Goal: Task Accomplishment & Management: Manage account settings

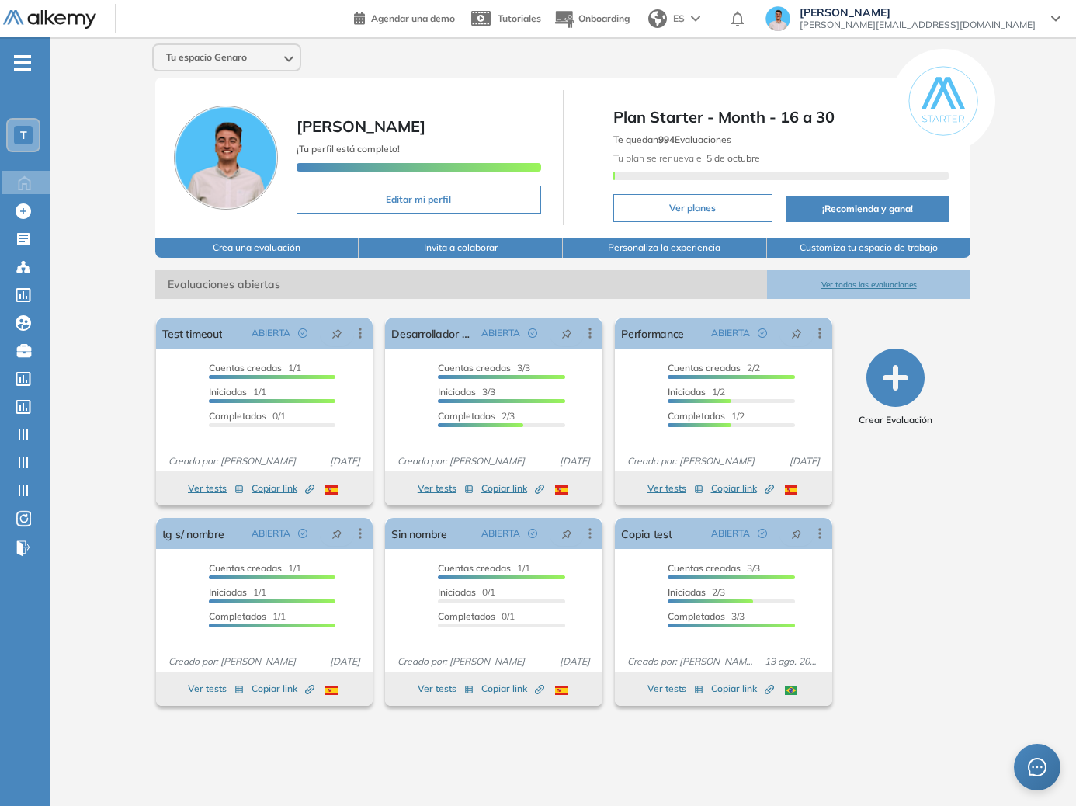
click at [26, 151] on ul "T Home Home Crear Evaluación Crear Evaluación Evaluaciones Evaluaciones Candida…" at bounding box center [25, 311] width 50 height 499
click at [27, 144] on div "T" at bounding box center [23, 135] width 19 height 19
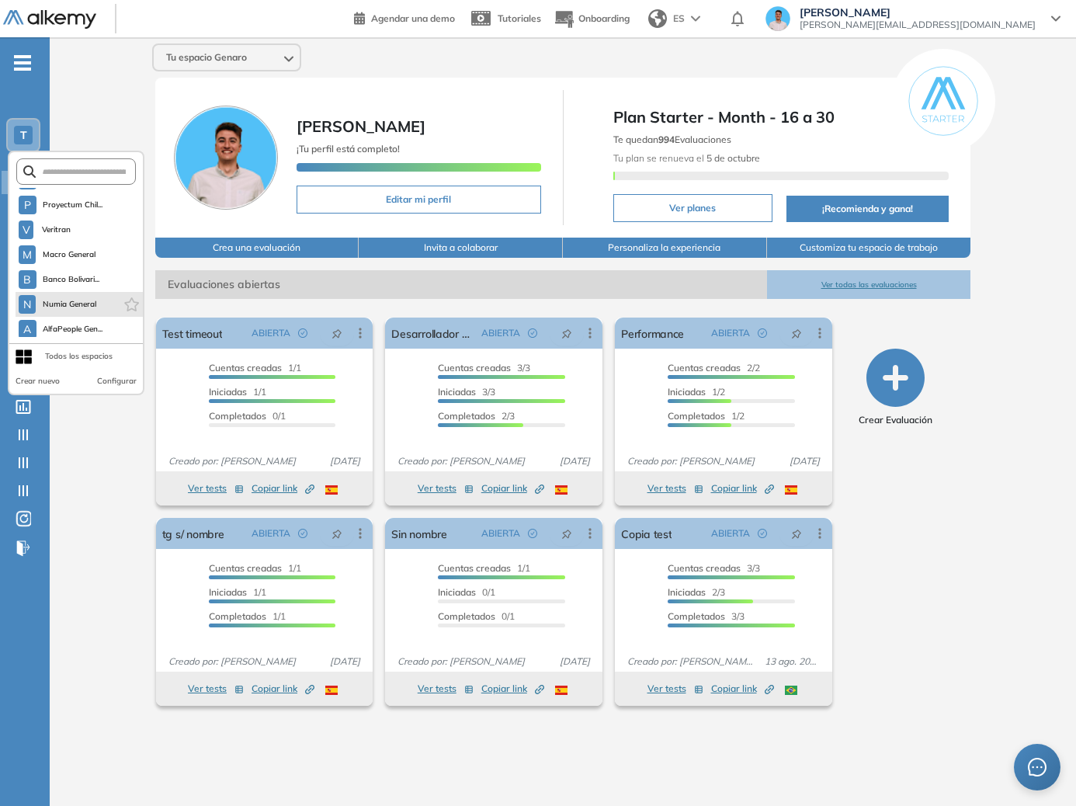
scroll to position [348, 0]
click at [76, 171] on input "text" at bounding box center [81, 172] width 90 height 12
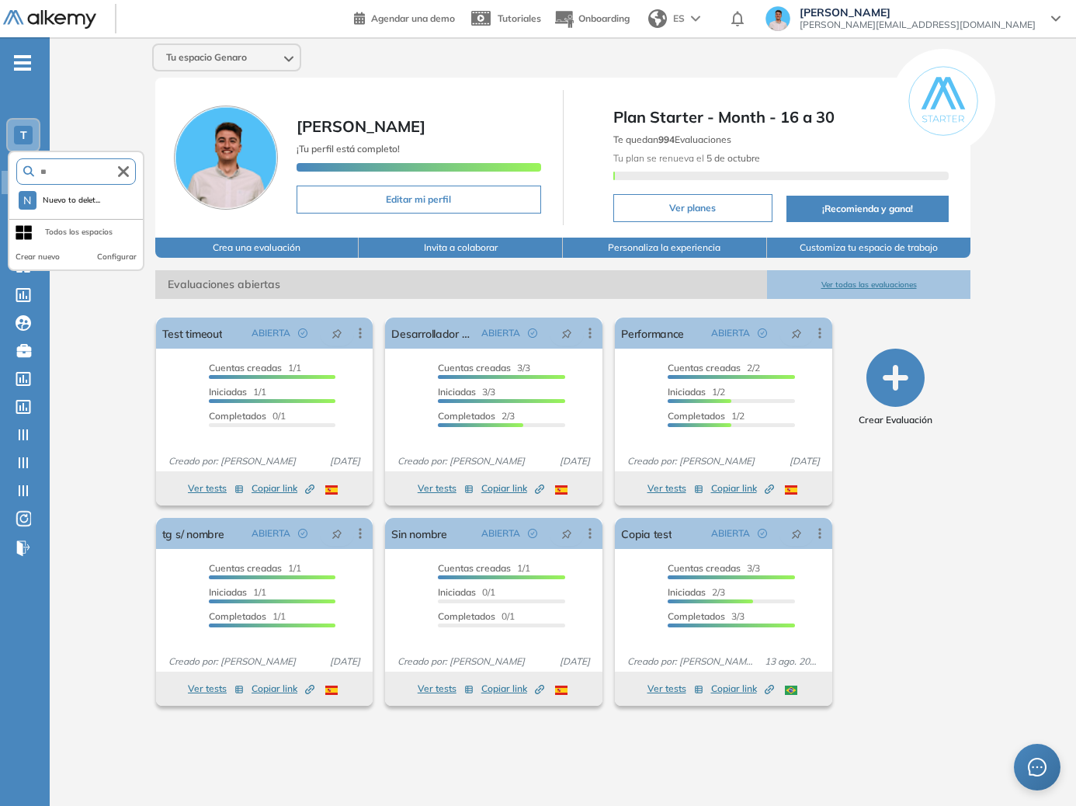
type input "*"
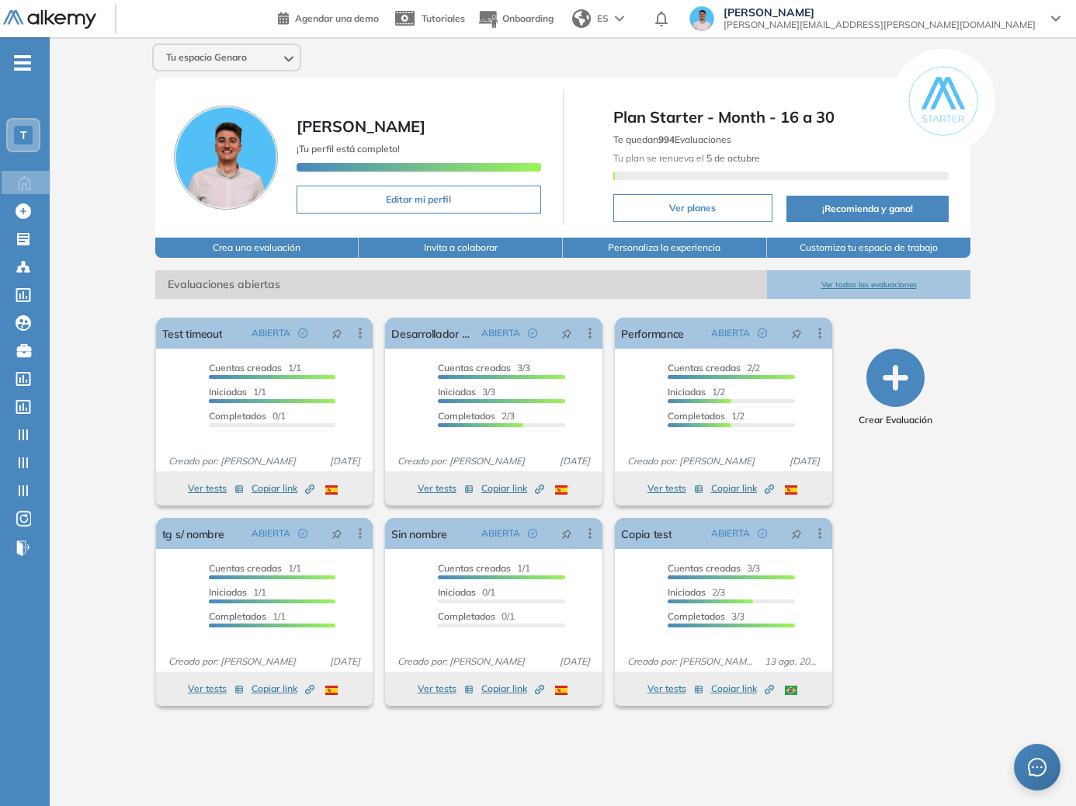
click at [31, 129] on div "T" at bounding box center [23, 135] width 19 height 19
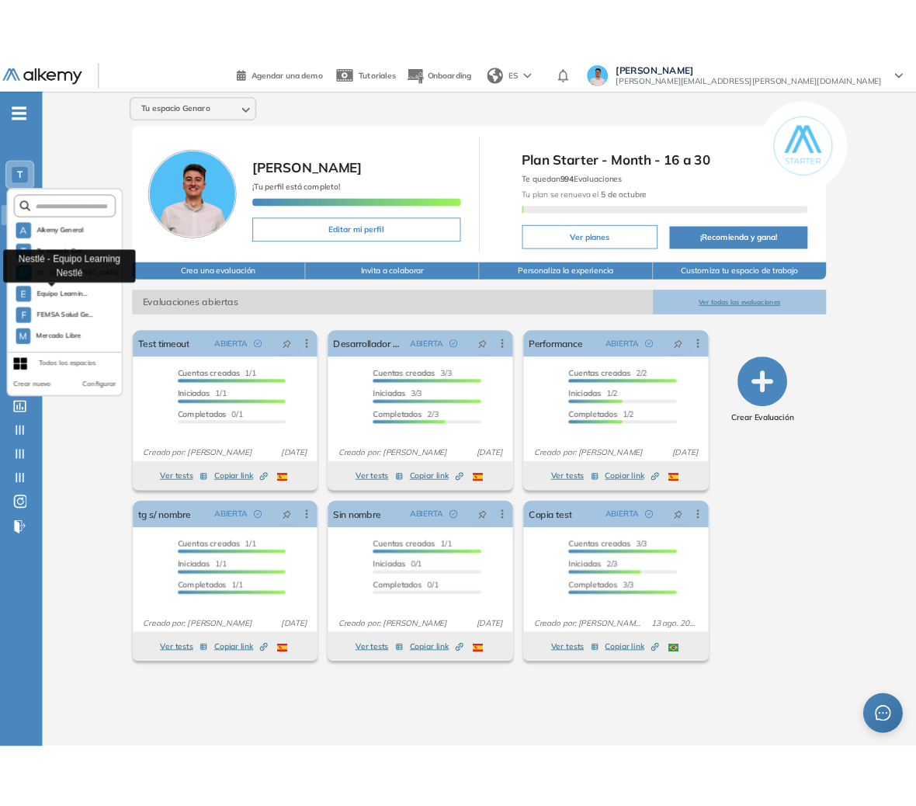
scroll to position [373, 0]
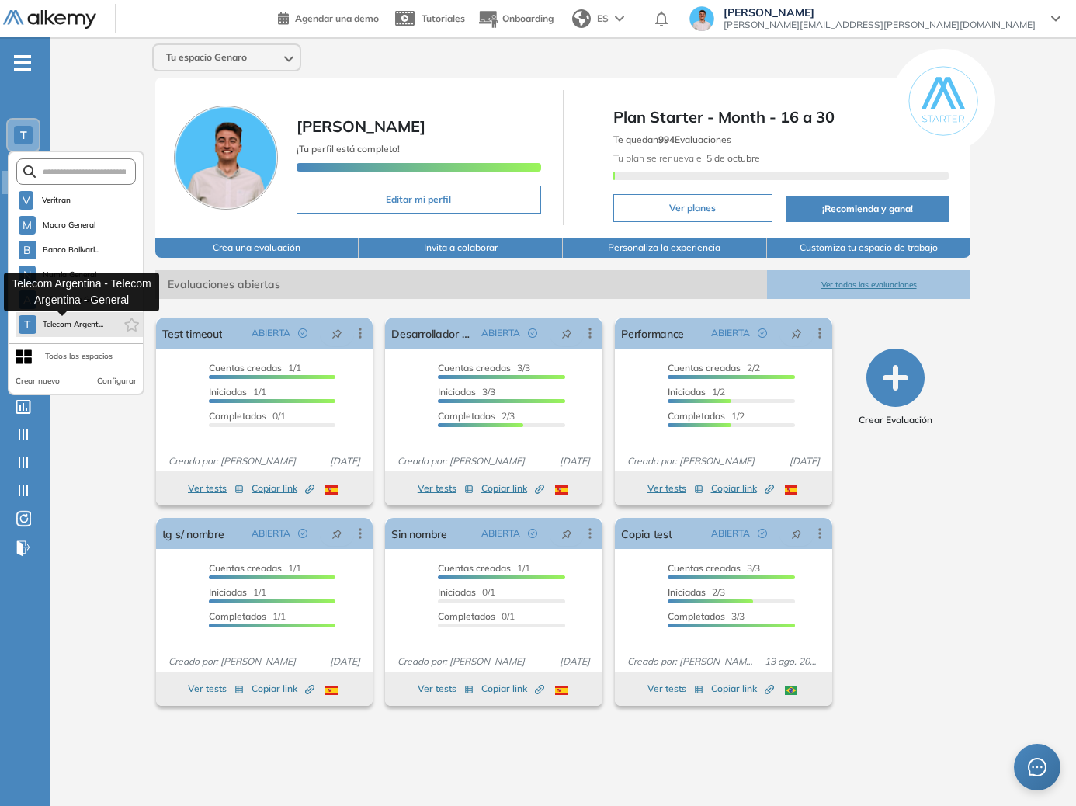
click at [76, 322] on span "Telecom Argent..." at bounding box center [73, 324] width 61 height 12
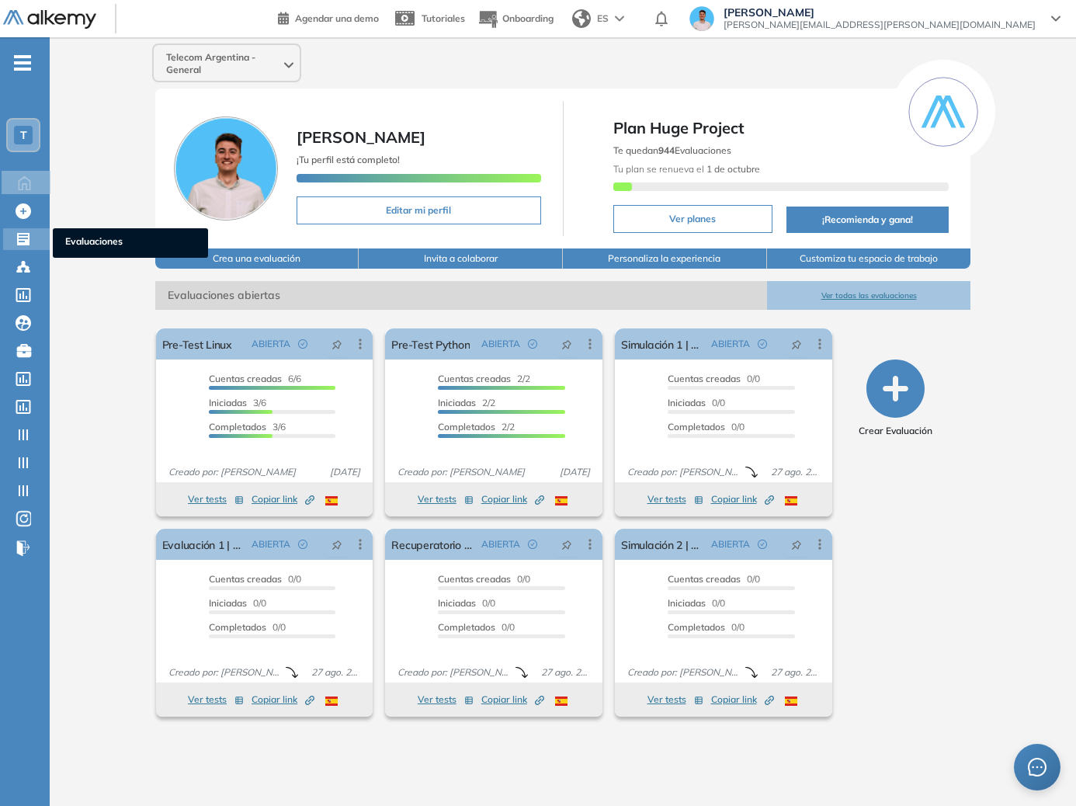
click at [32, 240] on div at bounding box center [25, 237] width 19 height 19
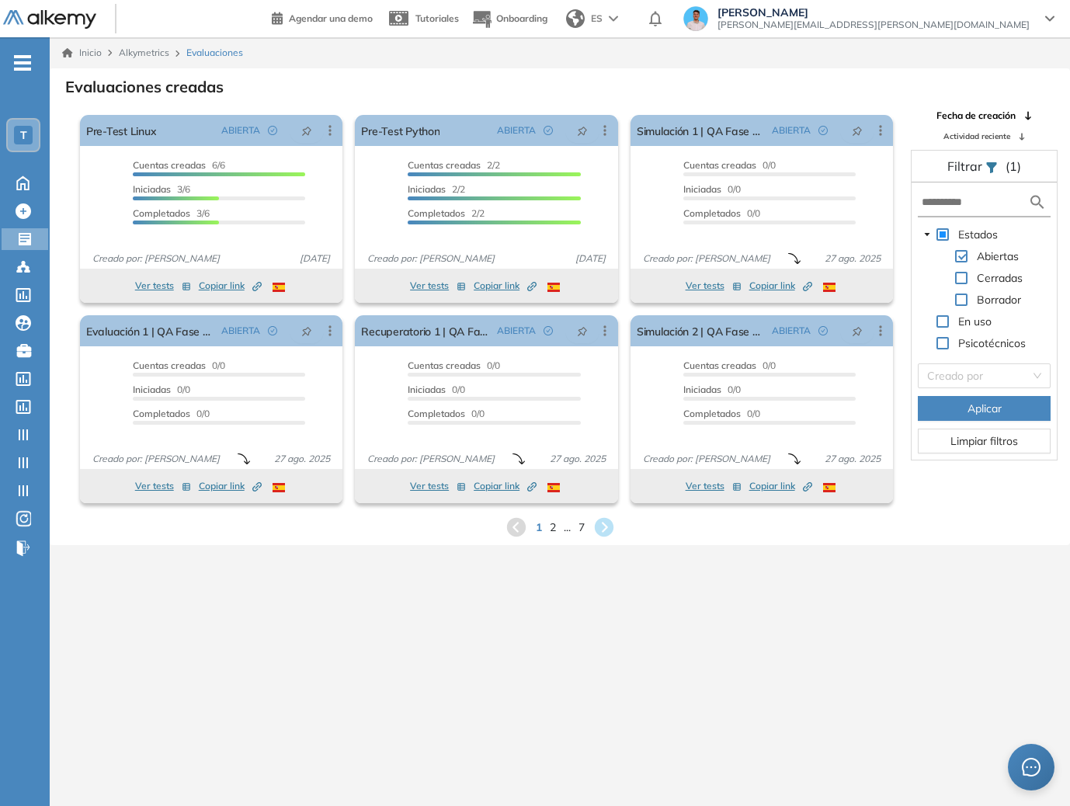
click at [988, 189] on form at bounding box center [983, 203] width 133 height 29
click at [984, 200] on input "text" at bounding box center [974, 202] width 106 height 16
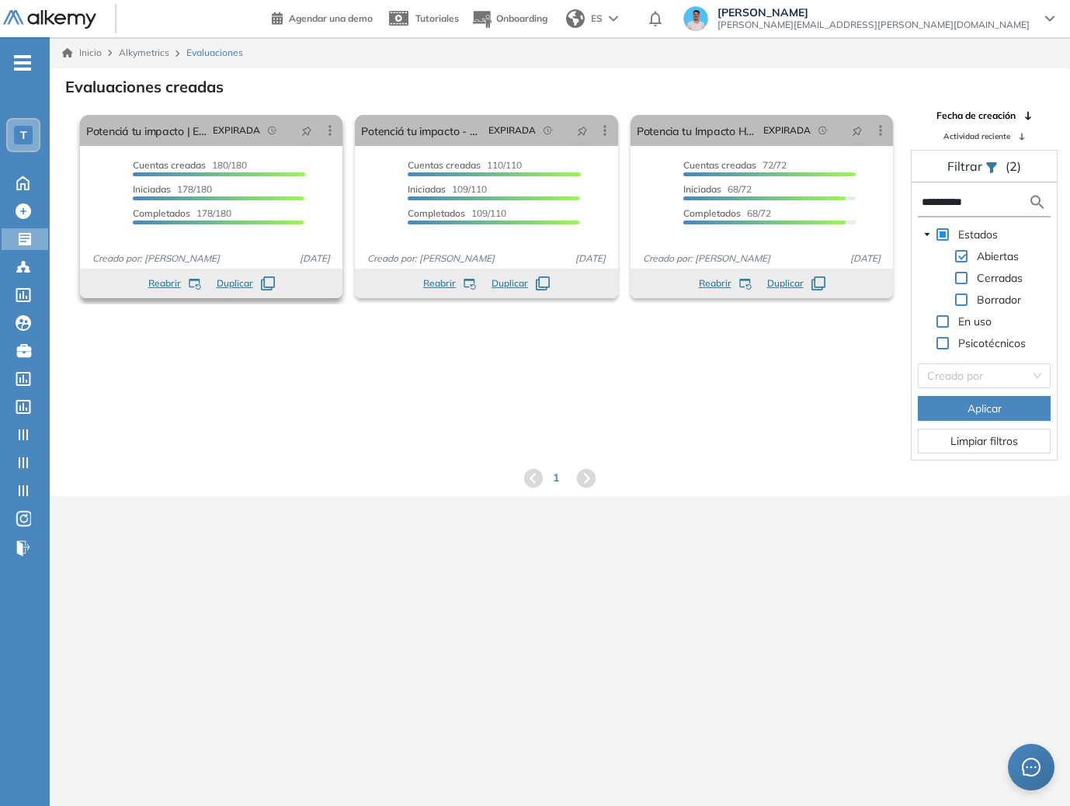
type input "**********"
click at [334, 126] on icon at bounding box center [330, 131] width 16 height 16
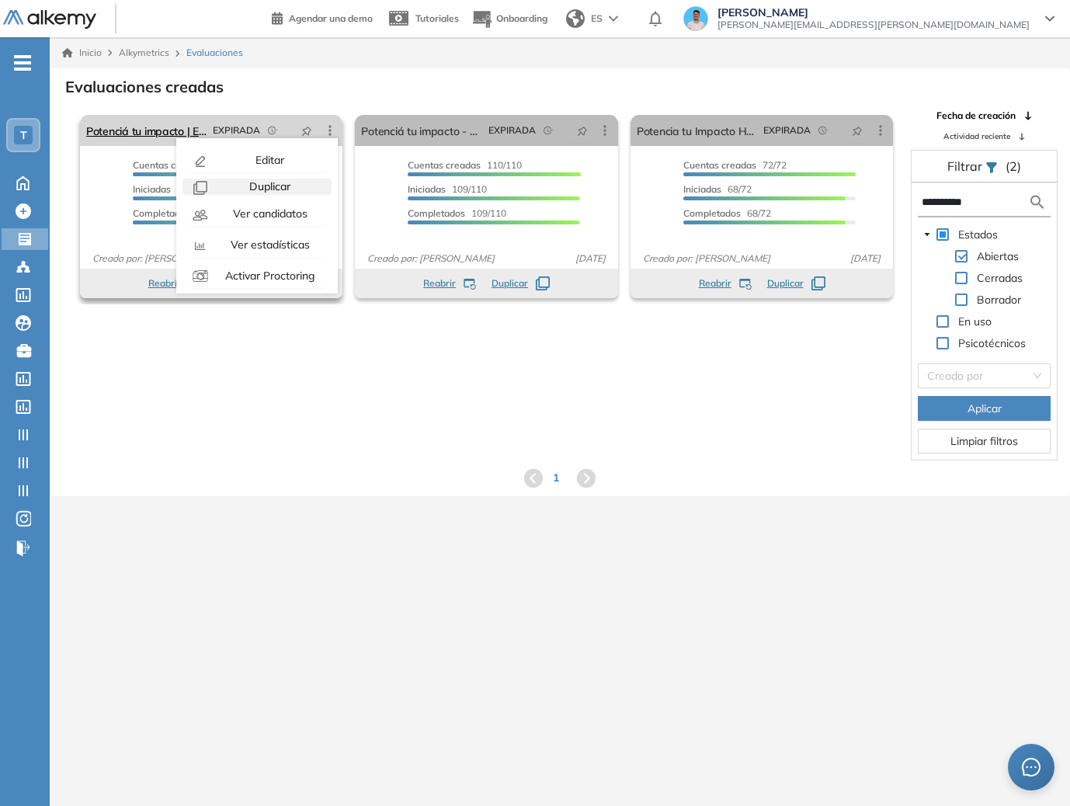
click at [288, 186] on div "Duplicar" at bounding box center [268, 187] width 114 height 16
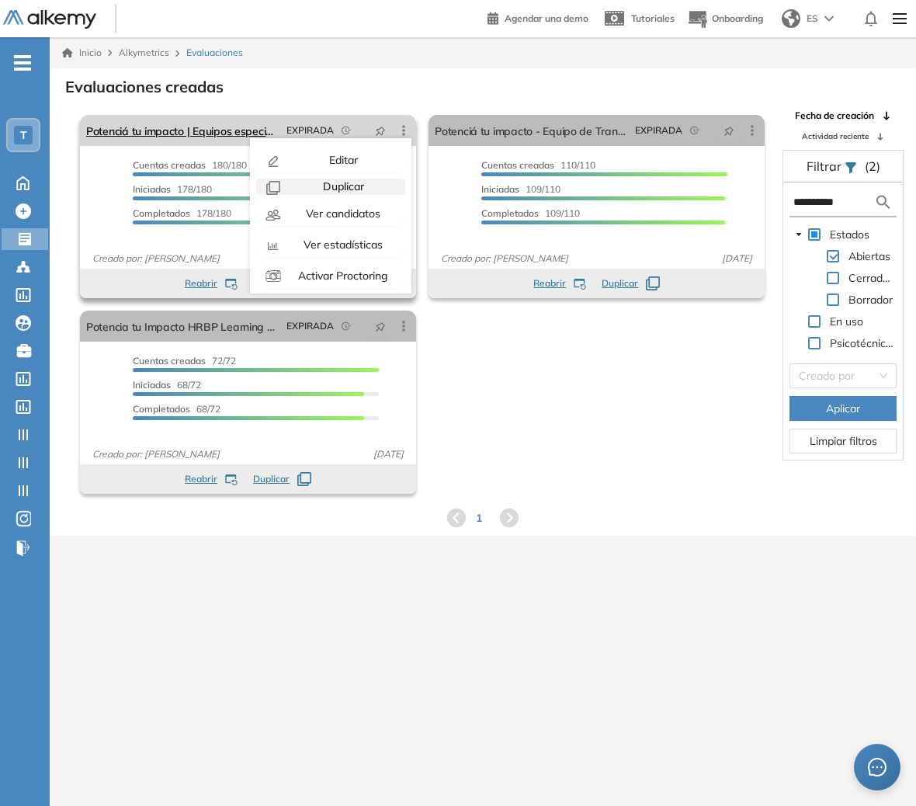
click at [358, 189] on span "Duplicar" at bounding box center [342, 186] width 44 height 14
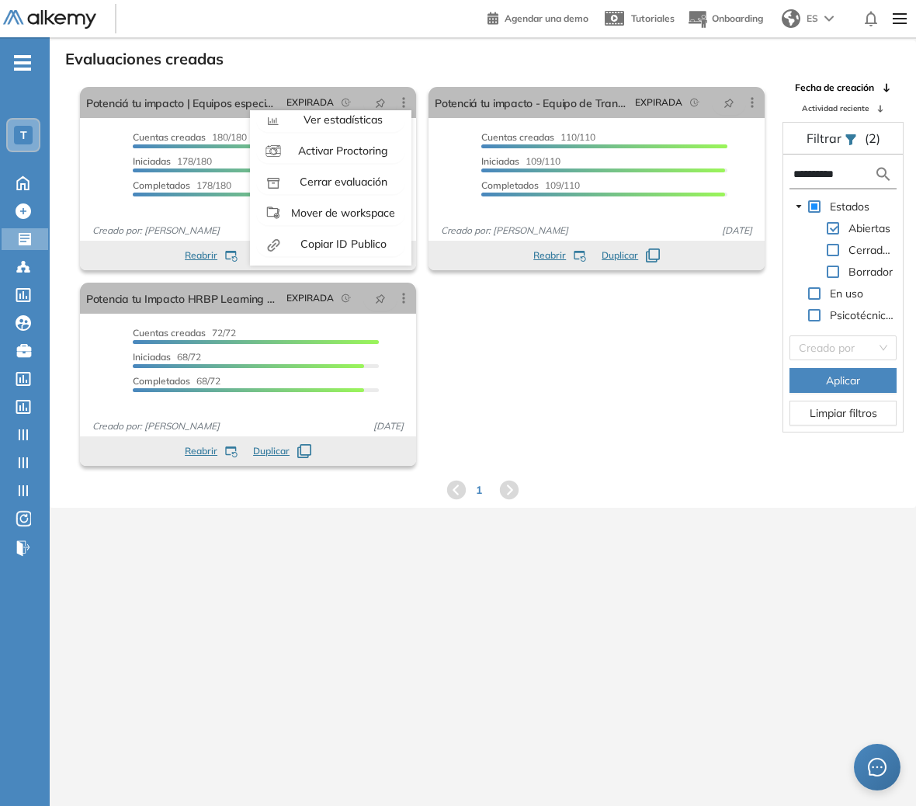
scroll to position [37, 0]
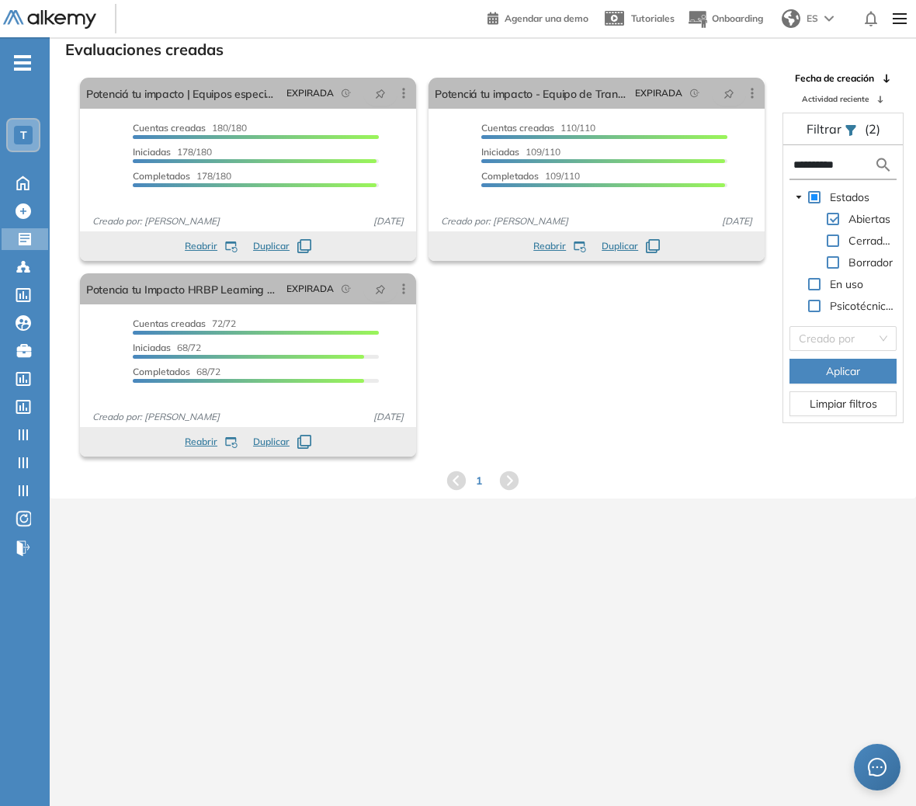
click at [505, 339] on div "El proctoring será activado ¡Importante!: Los usuarios que ya realizaron la eva…" at bounding box center [422, 266] width 697 height 391
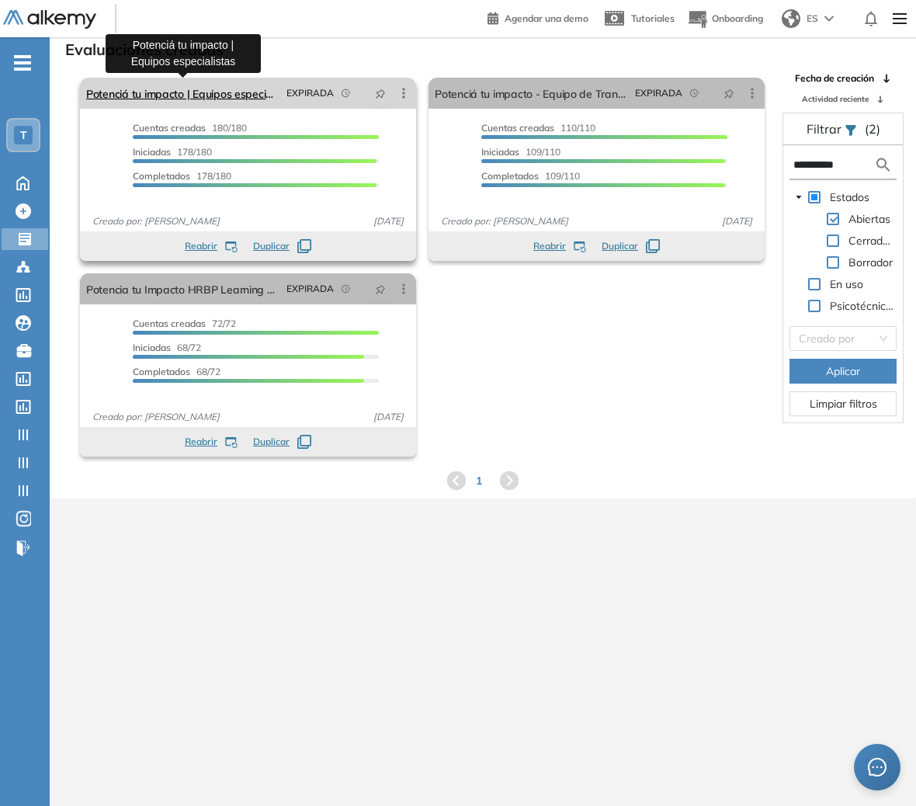
click at [233, 99] on link "Potenciá tu impacto | Equipos especialistas" at bounding box center [183, 93] width 194 height 31
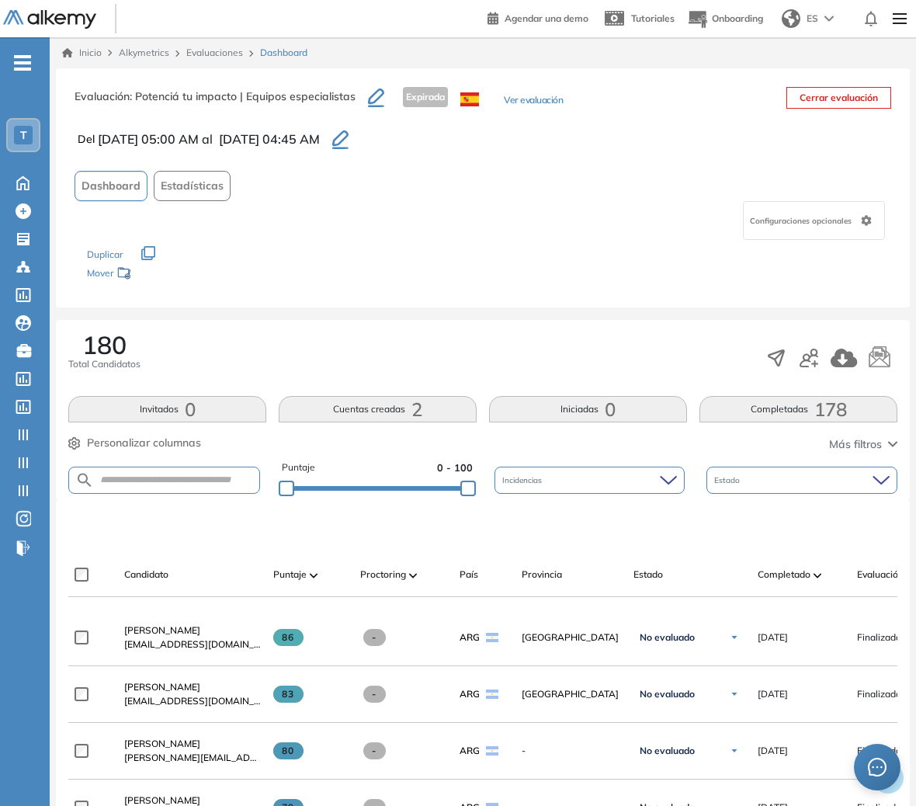
click at [541, 99] on button "Ver evaluación" at bounding box center [533, 101] width 59 height 16
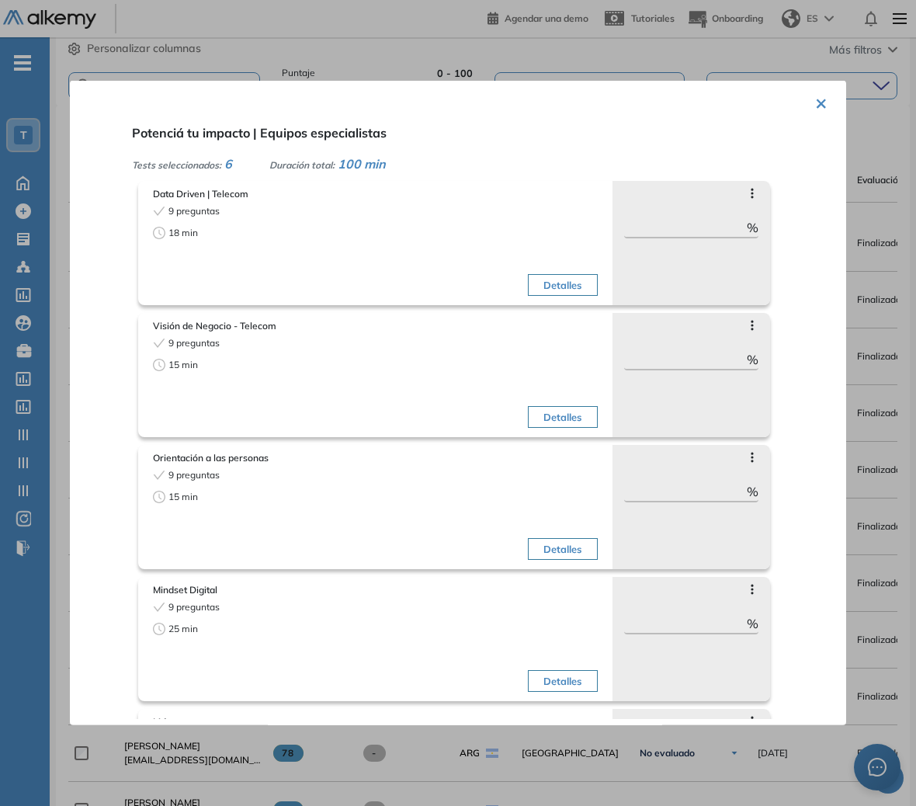
click at [880, 513] on div at bounding box center [458, 403] width 916 height 806
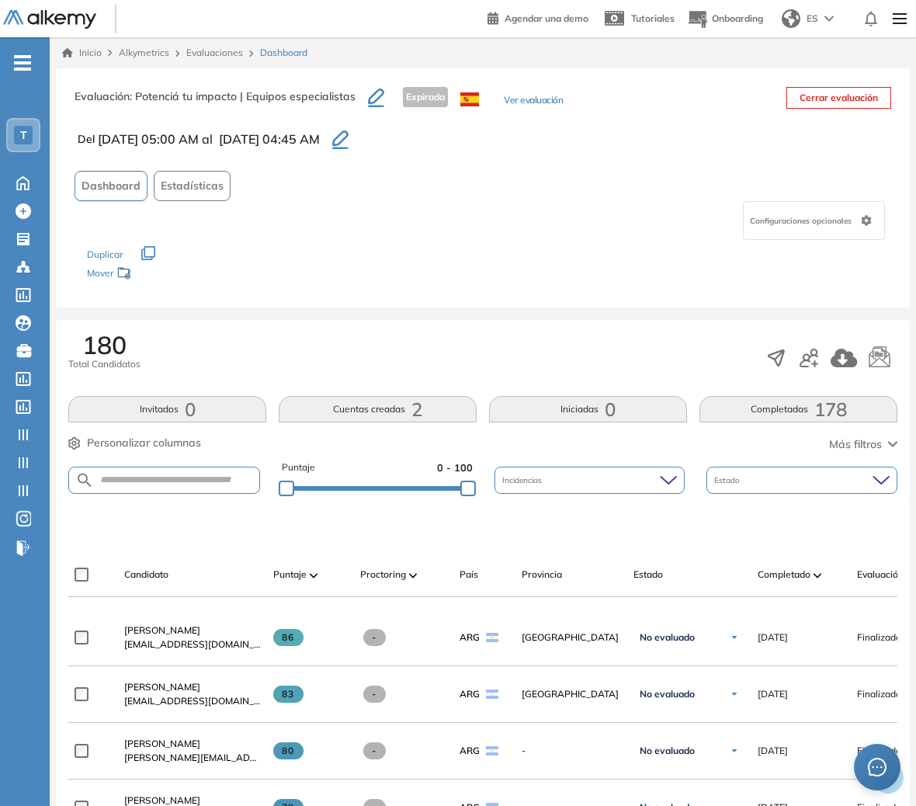
click at [146, 250] on icon "button" at bounding box center [148, 253] width 14 height 14
drag, startPoint x: 340, startPoint y: 95, endPoint x: 74, endPoint y: 99, distance: 266.3
click at [75, 99] on h3 "Evaluación : Potenciá tu impacto | Equipos especialistas" at bounding box center [221, 103] width 293 height 33
copy h3 "Evaluación : Potenciá tu impacto | Equipos especialista"
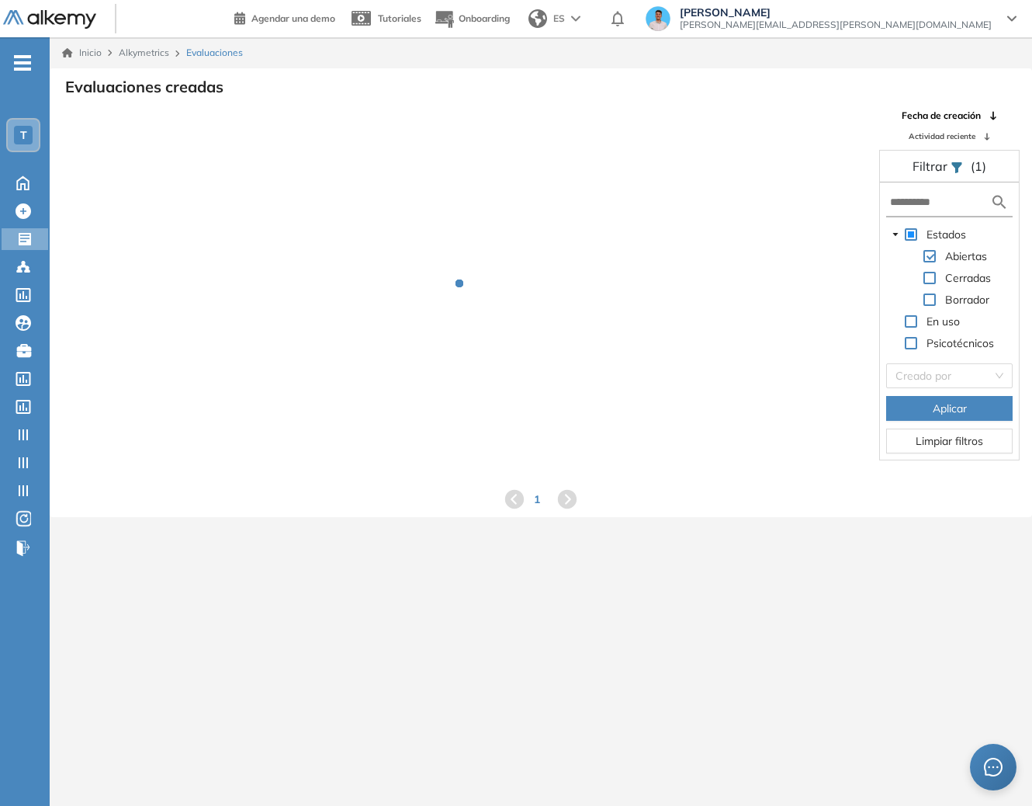
scroll to position [37, 0]
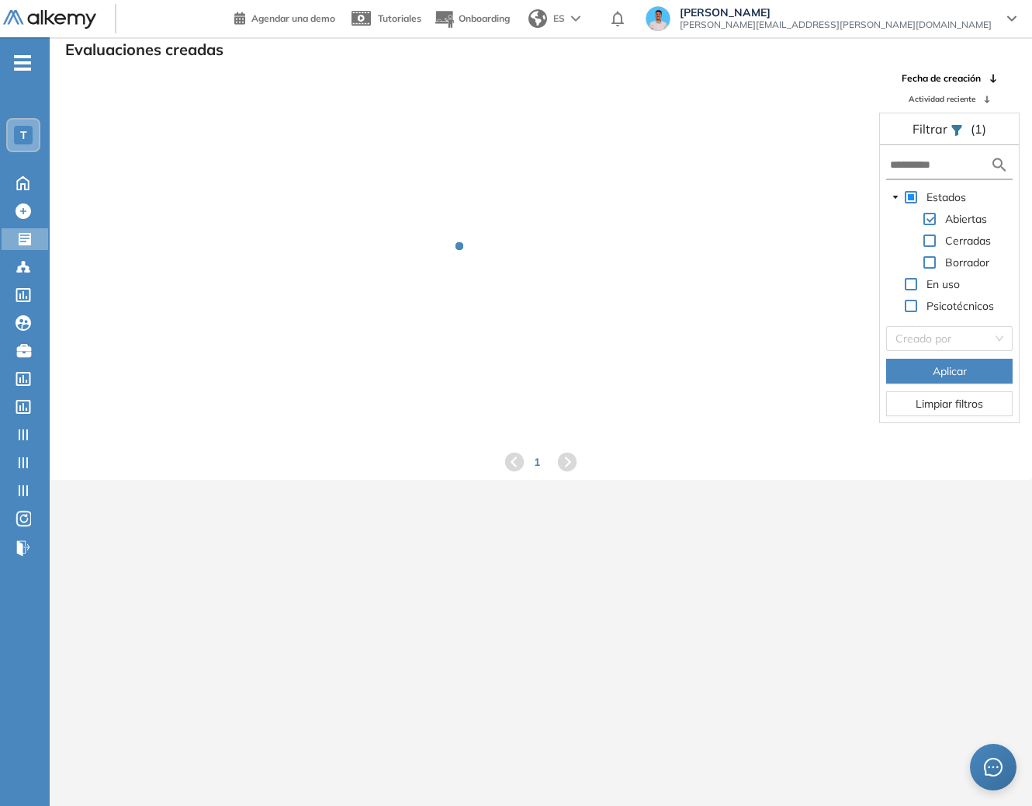
click at [924, 265] on span at bounding box center [930, 262] width 12 height 12
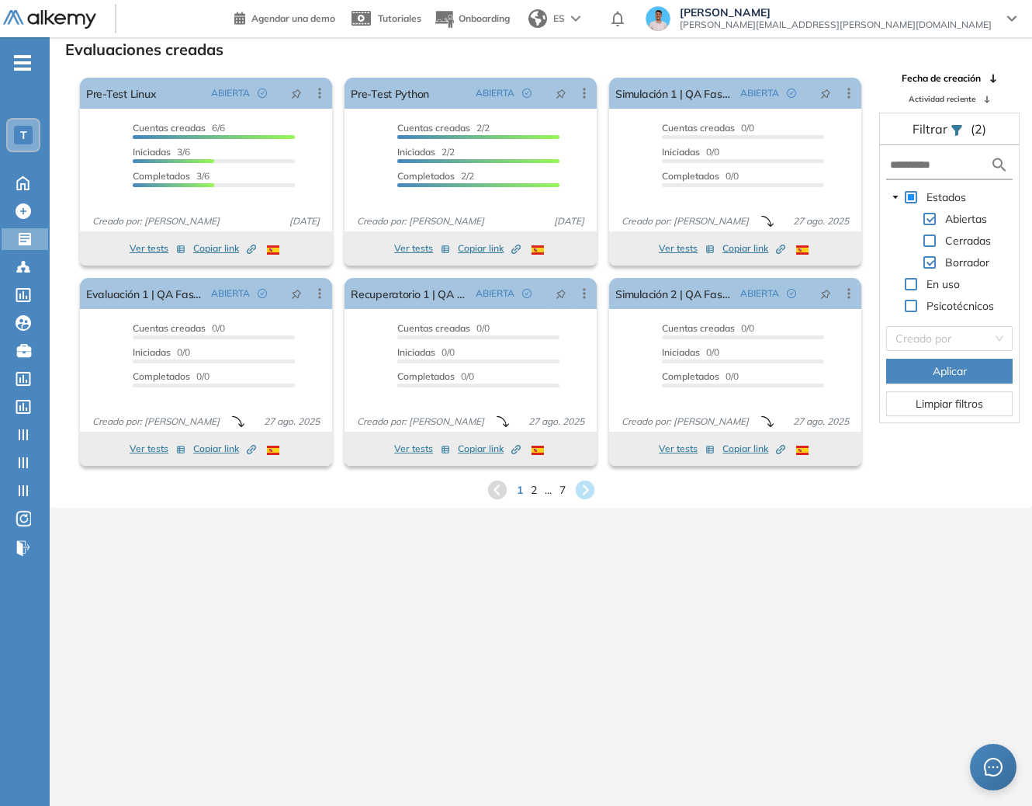
click at [943, 369] on span "Aplicar" at bounding box center [950, 370] width 34 height 17
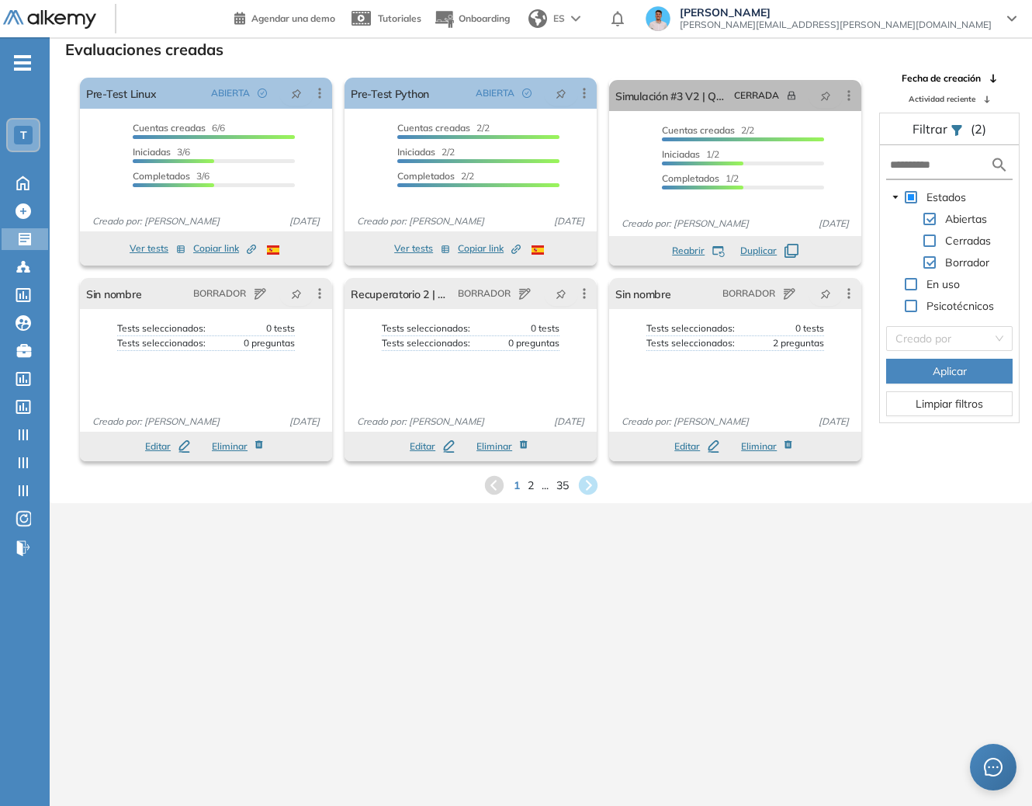
click at [918, 376] on button "Aplicar" at bounding box center [949, 371] width 127 height 25
click at [33, 129] on div "T" at bounding box center [23, 135] width 31 height 31
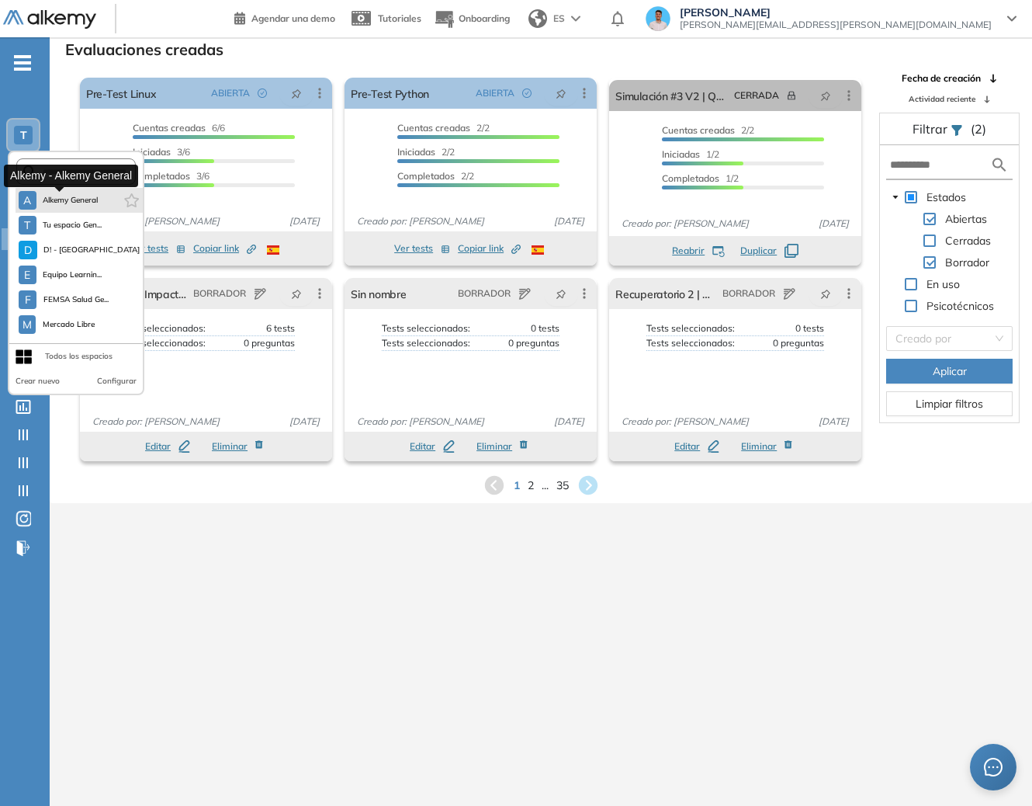
scroll to position [373, 0]
click at [193, 575] on div "Inicio Alkymetrics Evaluaciones Evaluaciones creadas El proctoring será activad…" at bounding box center [541, 403] width 983 height 806
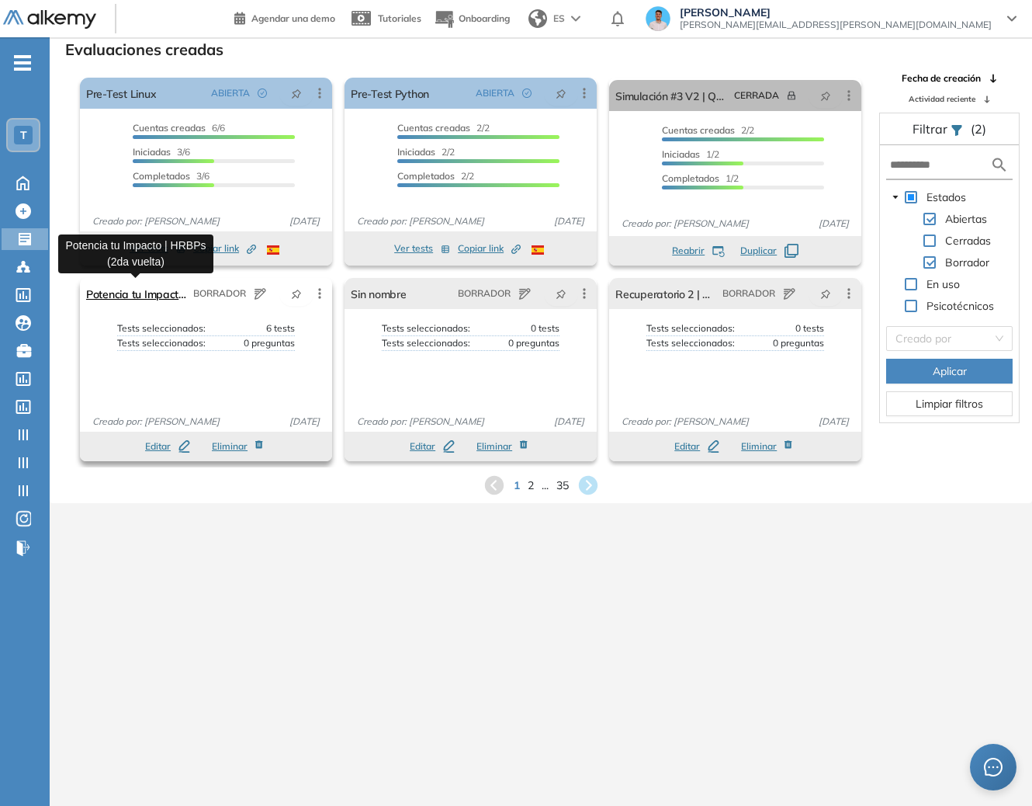
click at [164, 290] on link "Potencia tu Impacto | HRBPs (2da vuelta)" at bounding box center [136, 293] width 101 height 31
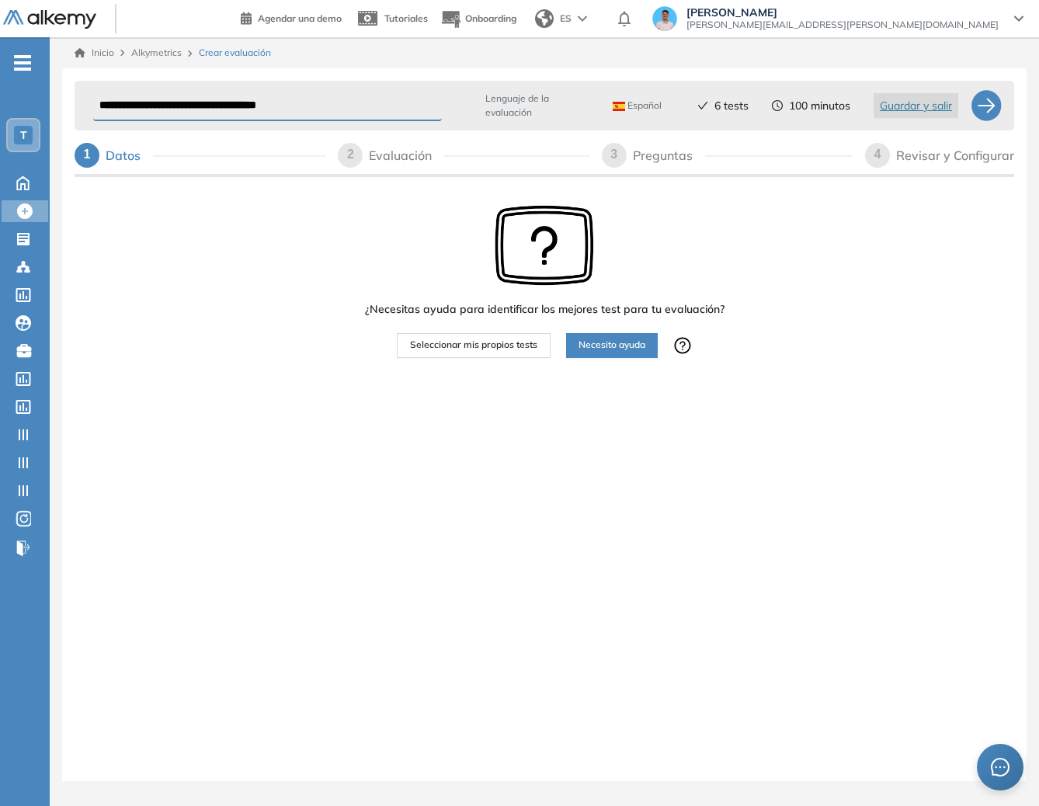
click at [976, 151] on div "Revisar y Configurar" at bounding box center [955, 155] width 118 height 25
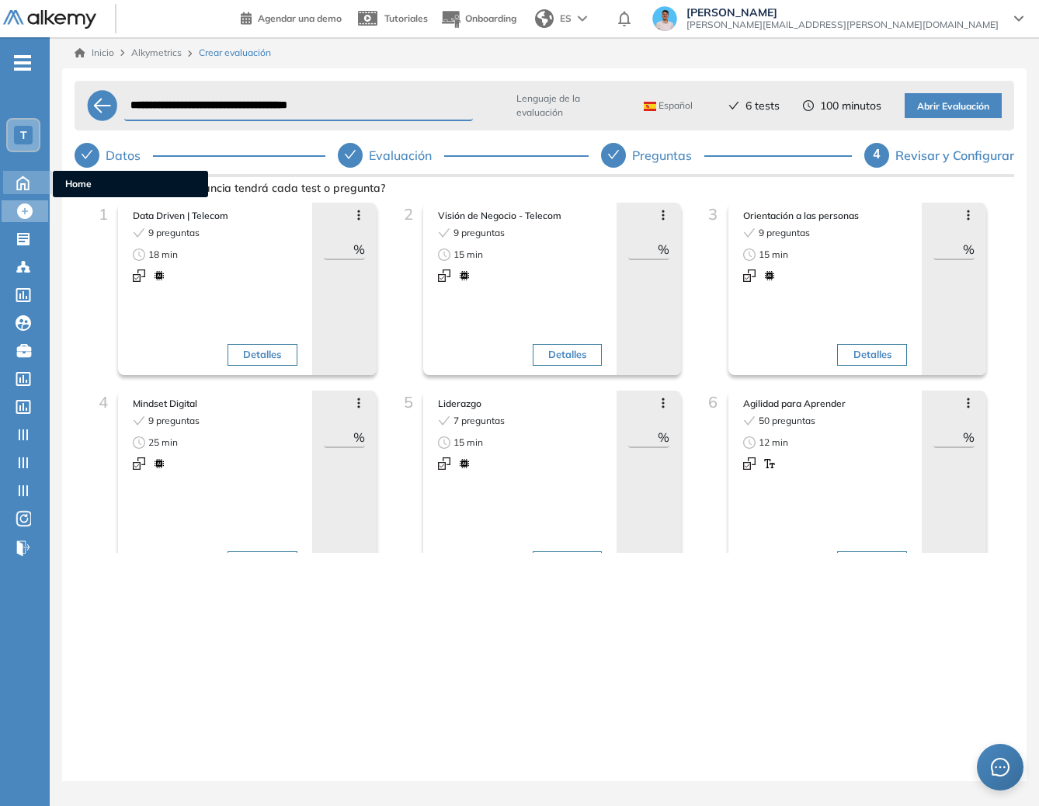
click at [23, 190] on icon at bounding box center [22, 181] width 27 height 19
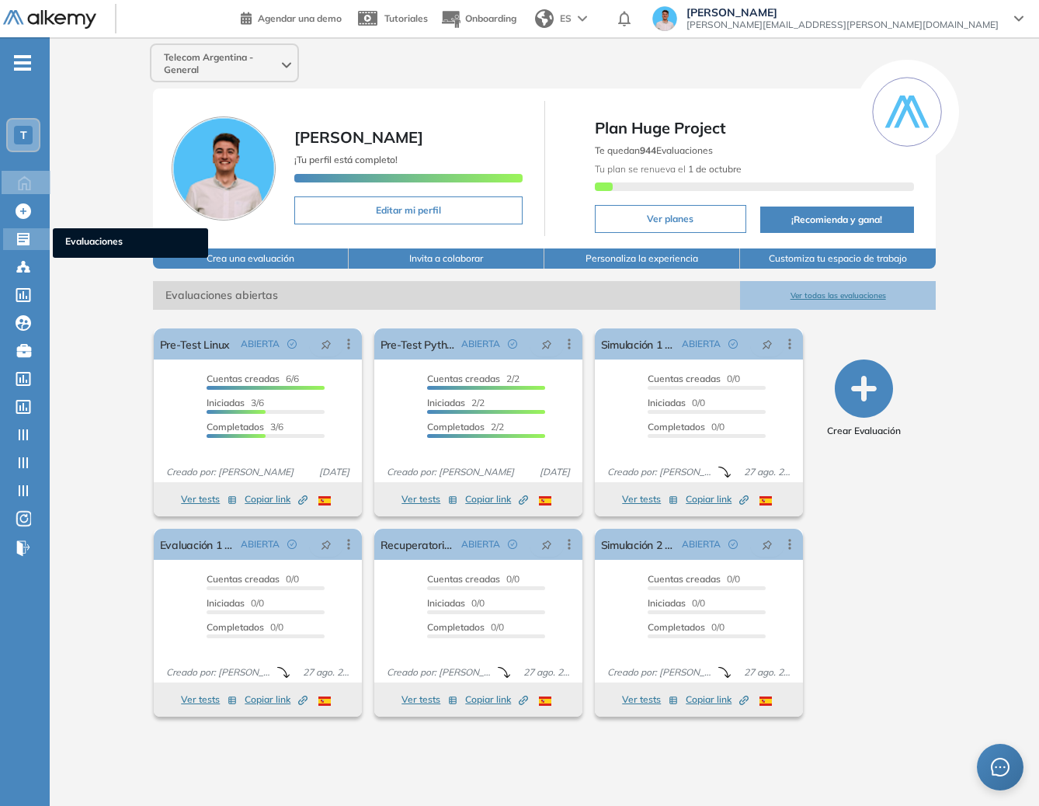
click at [23, 240] on icon at bounding box center [23, 239] width 12 height 12
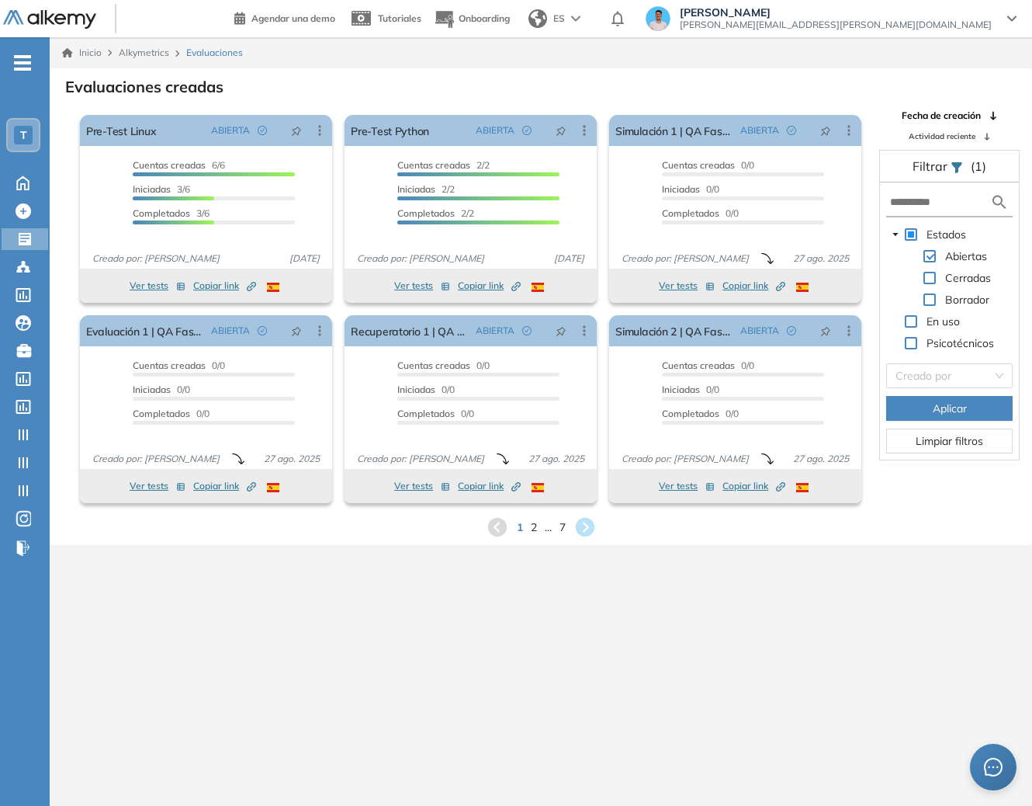
click at [931, 295] on span at bounding box center [930, 299] width 12 height 12
click at [973, 404] on button "Aplicar" at bounding box center [949, 408] width 127 height 25
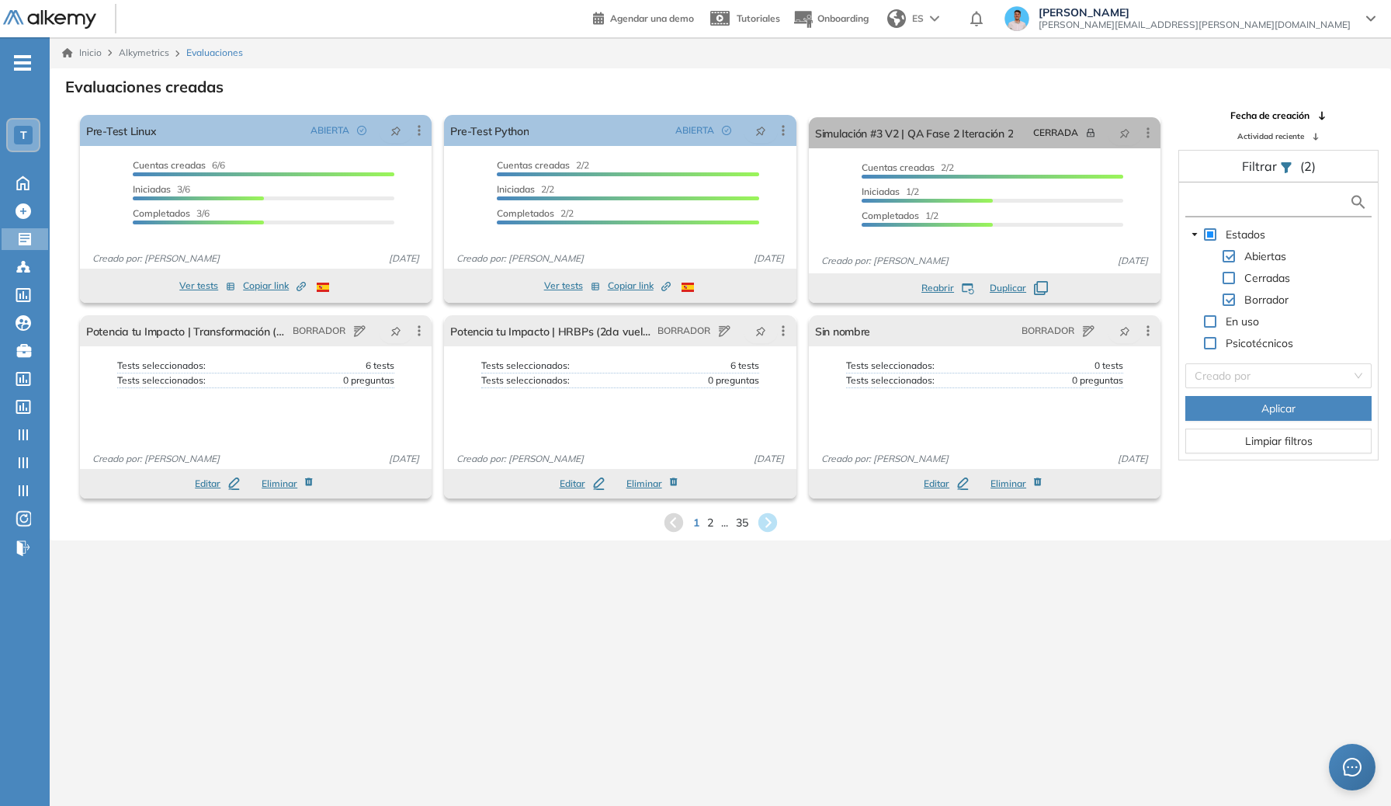
click at [1075, 200] on input "text" at bounding box center [1269, 202] width 160 height 16
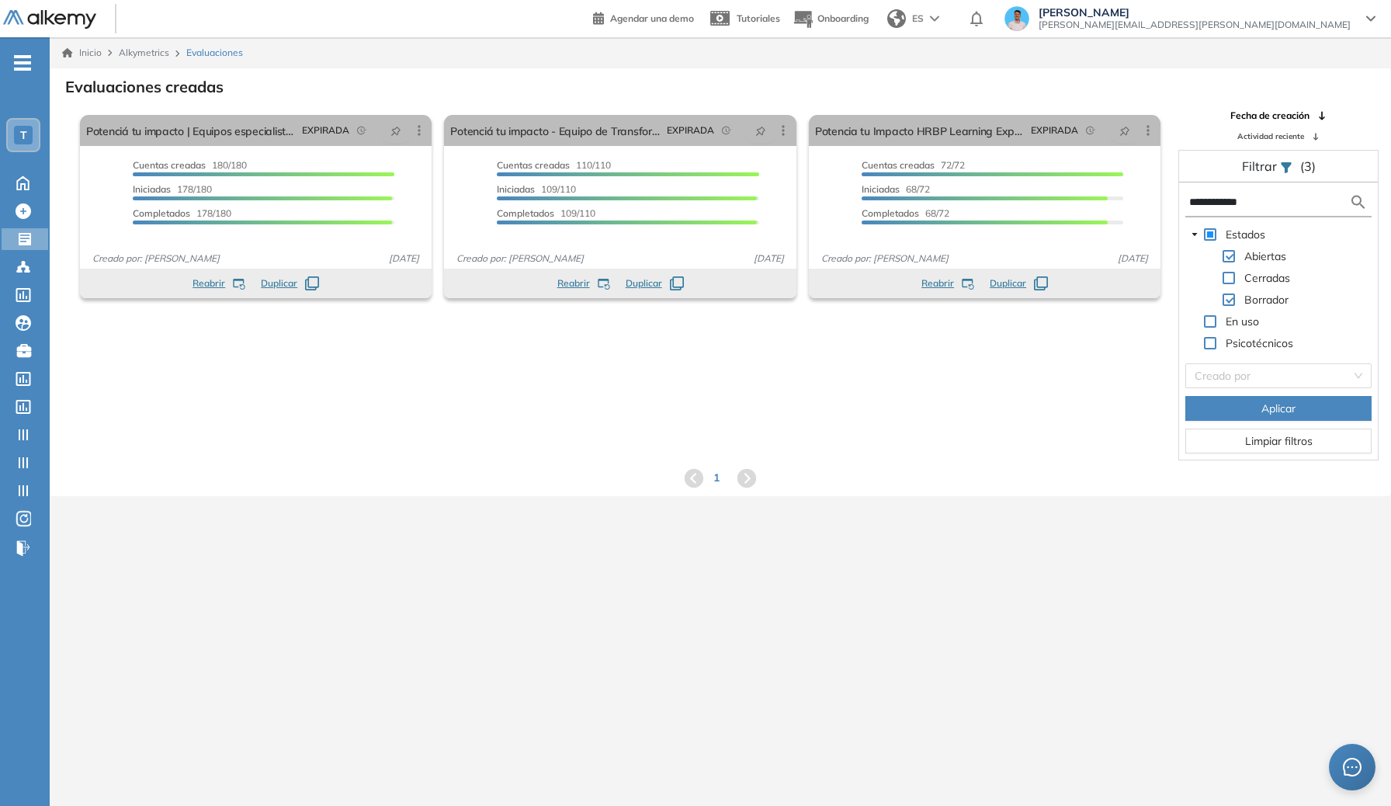
type input "**********"
click at [12, 135] on div "T" at bounding box center [23, 135] width 31 height 31
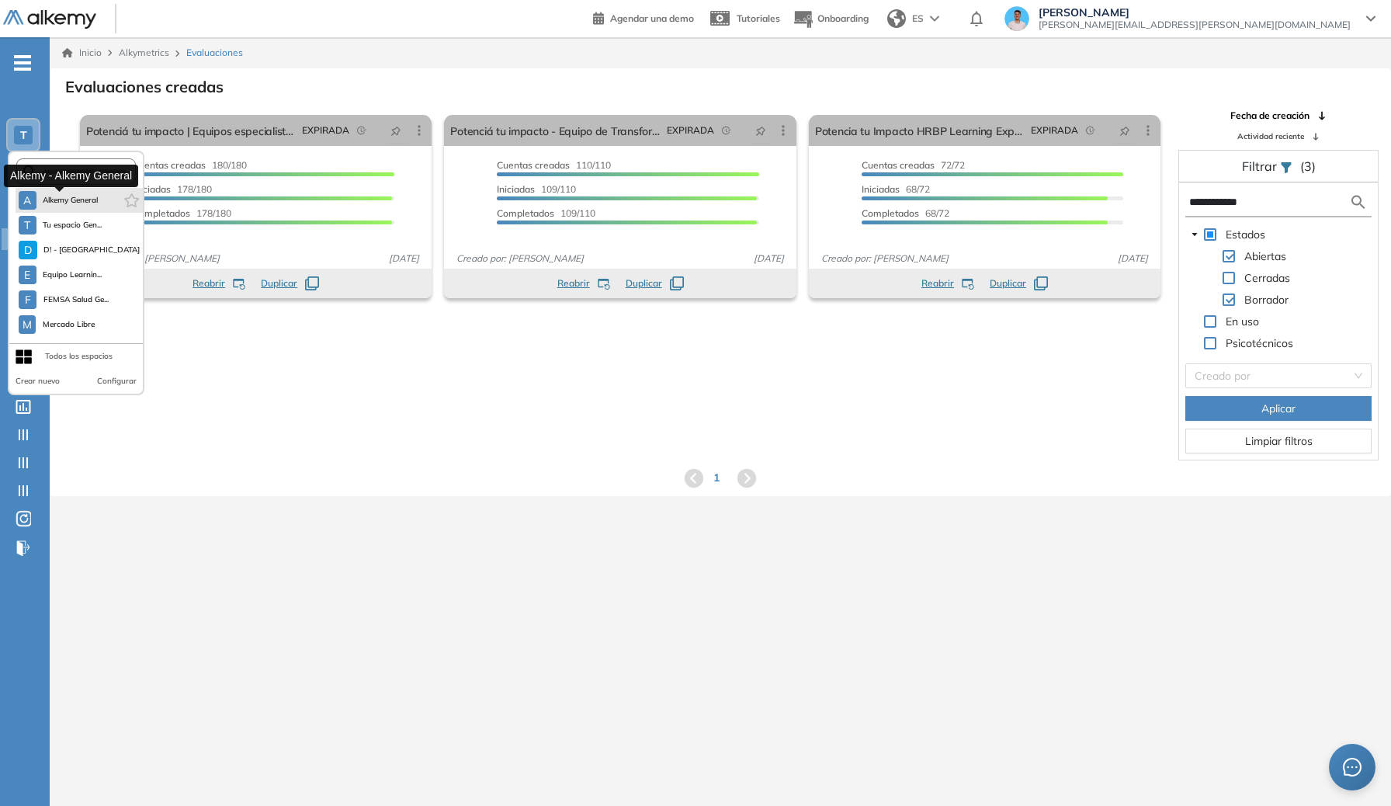
click at [60, 196] on span "Alkemy General" at bounding box center [71, 200] width 56 height 12
